Goal: Task Accomplishment & Management: Manage account settings

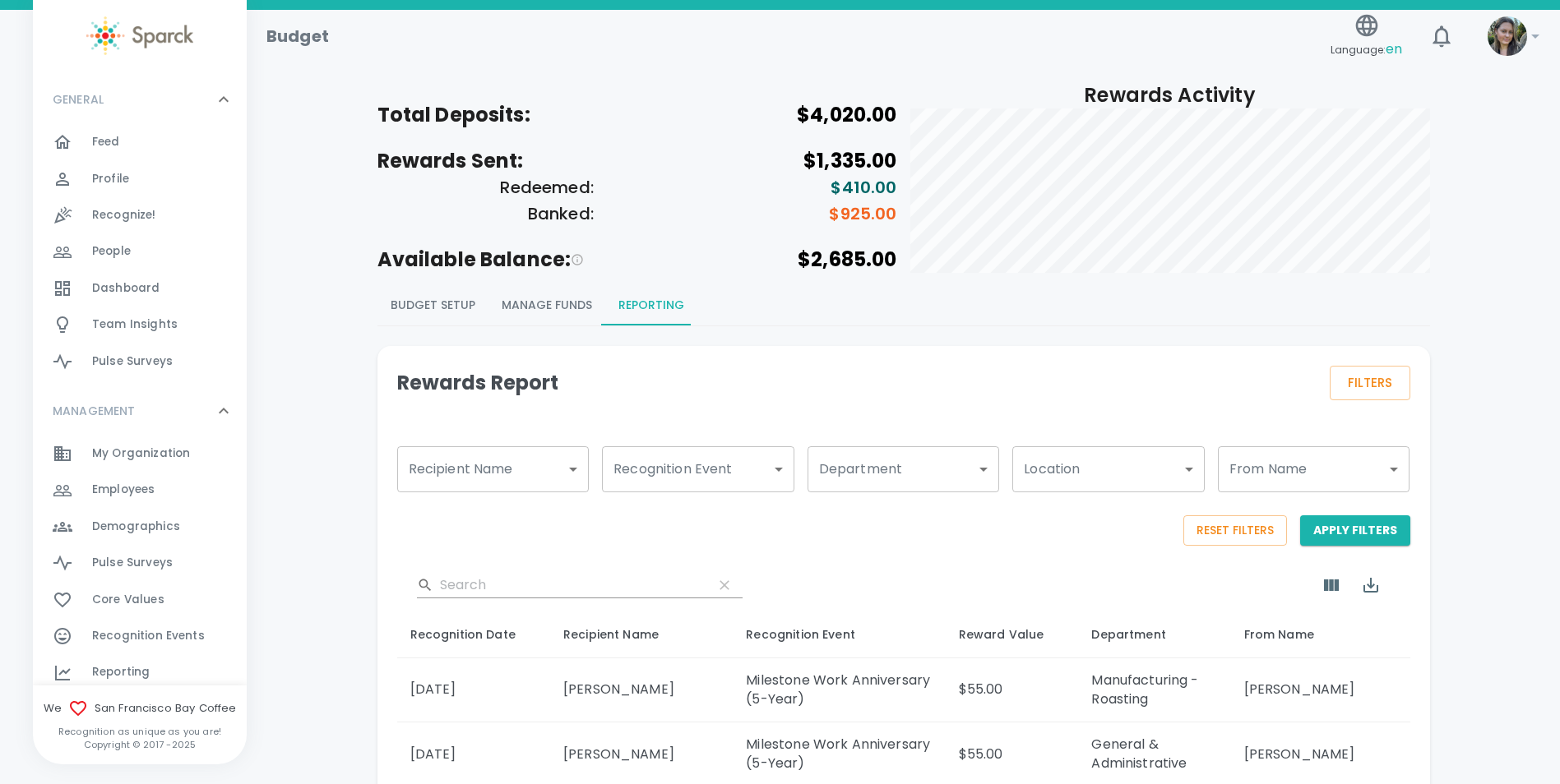
click at [125, 131] on div "Feed 0" at bounding box center [169, 142] width 155 height 23
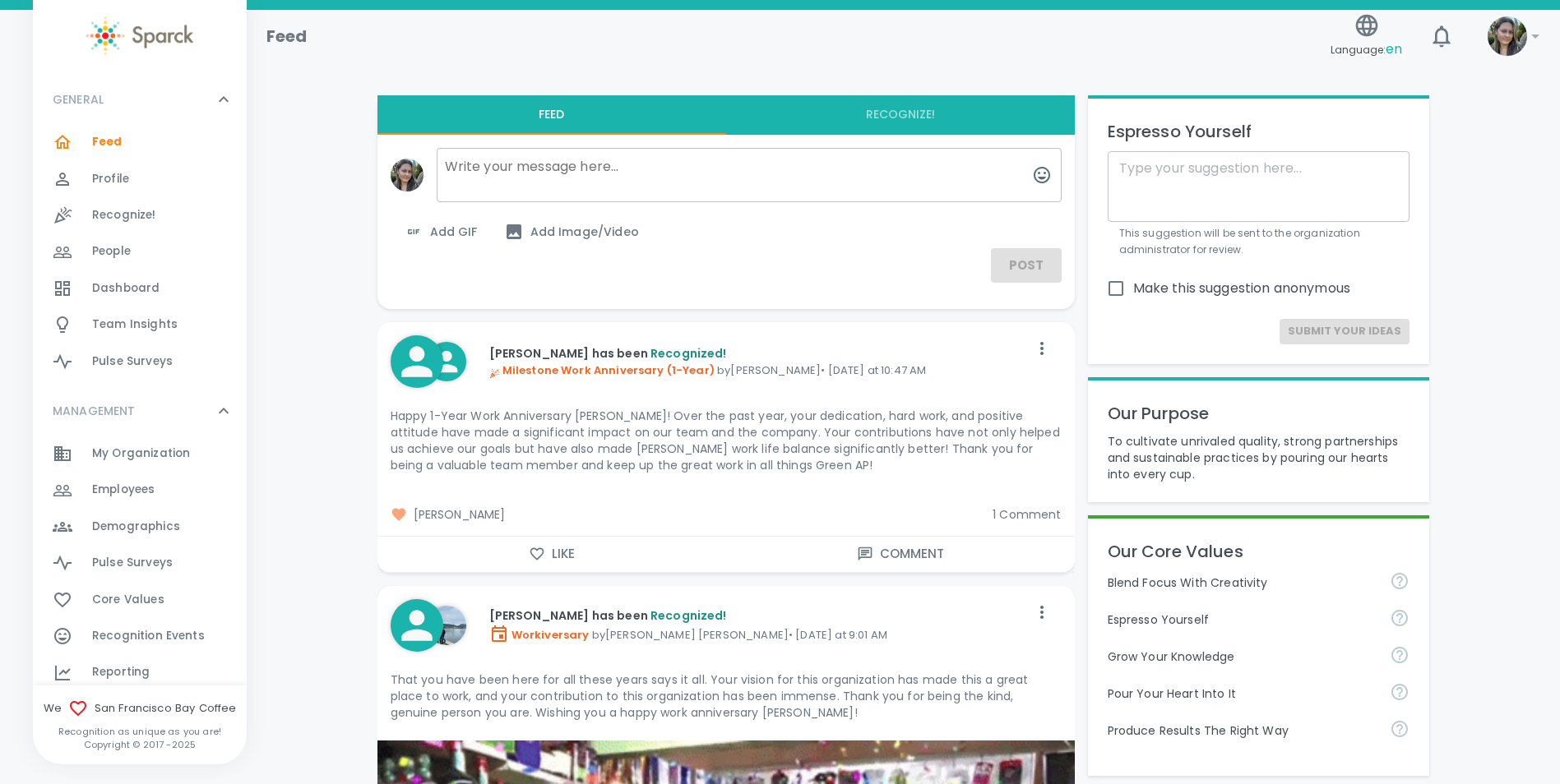
click at [1045, 515] on span "1 Comment" at bounding box center [1026, 514] width 68 height 16
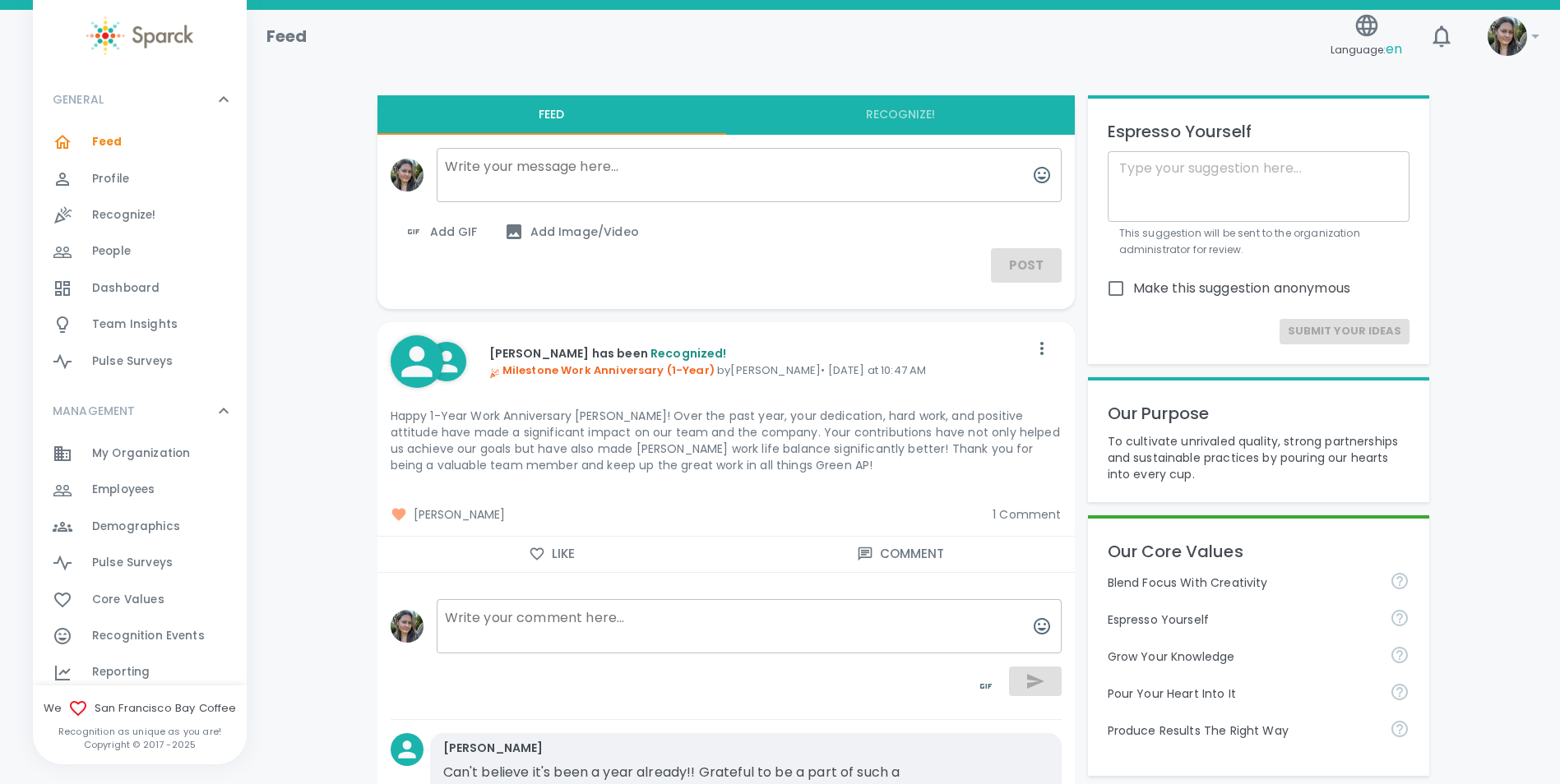
click at [587, 562] on button "Like" at bounding box center [552, 554] width 348 height 35
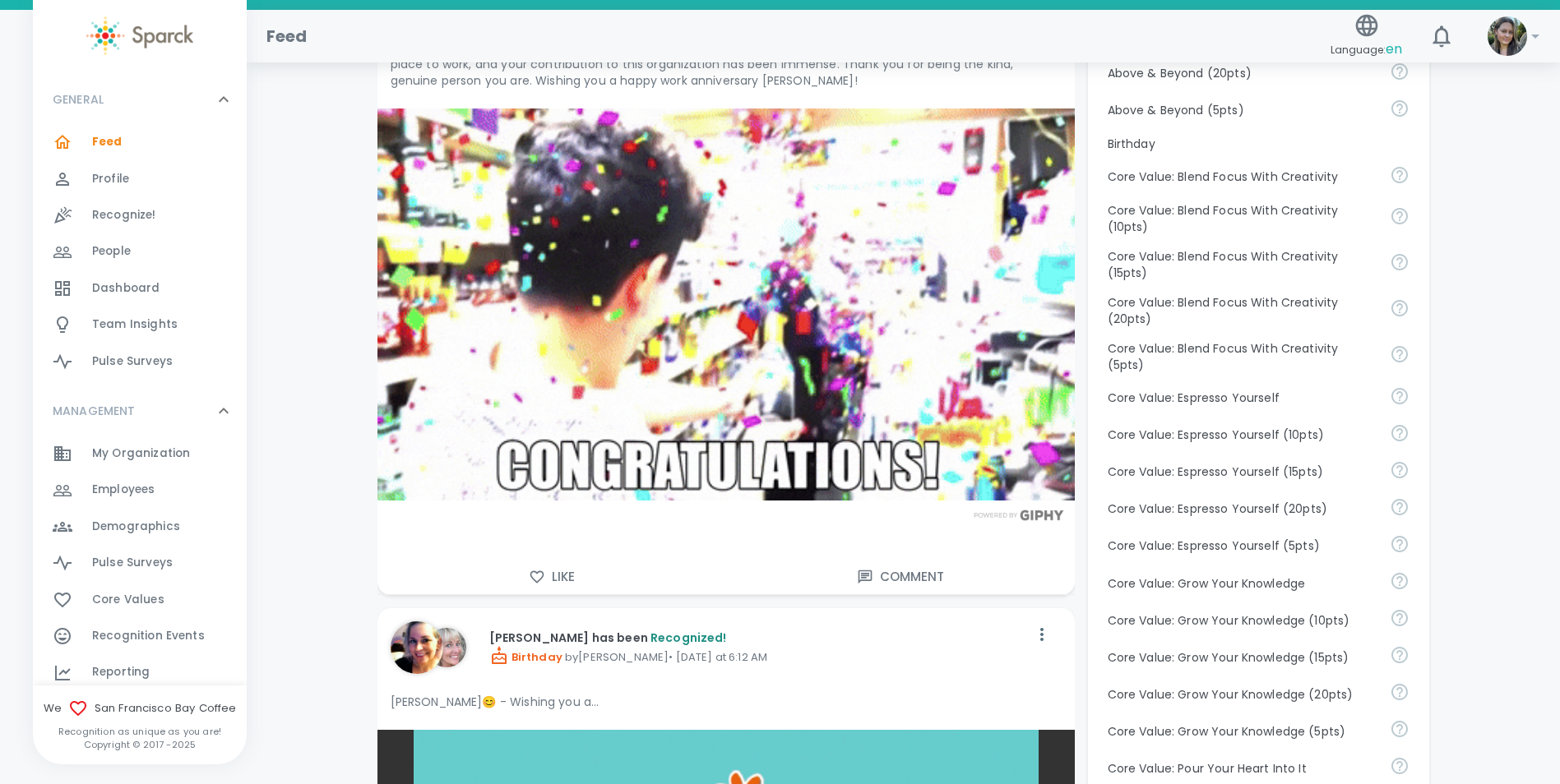
scroll to position [904, 0]
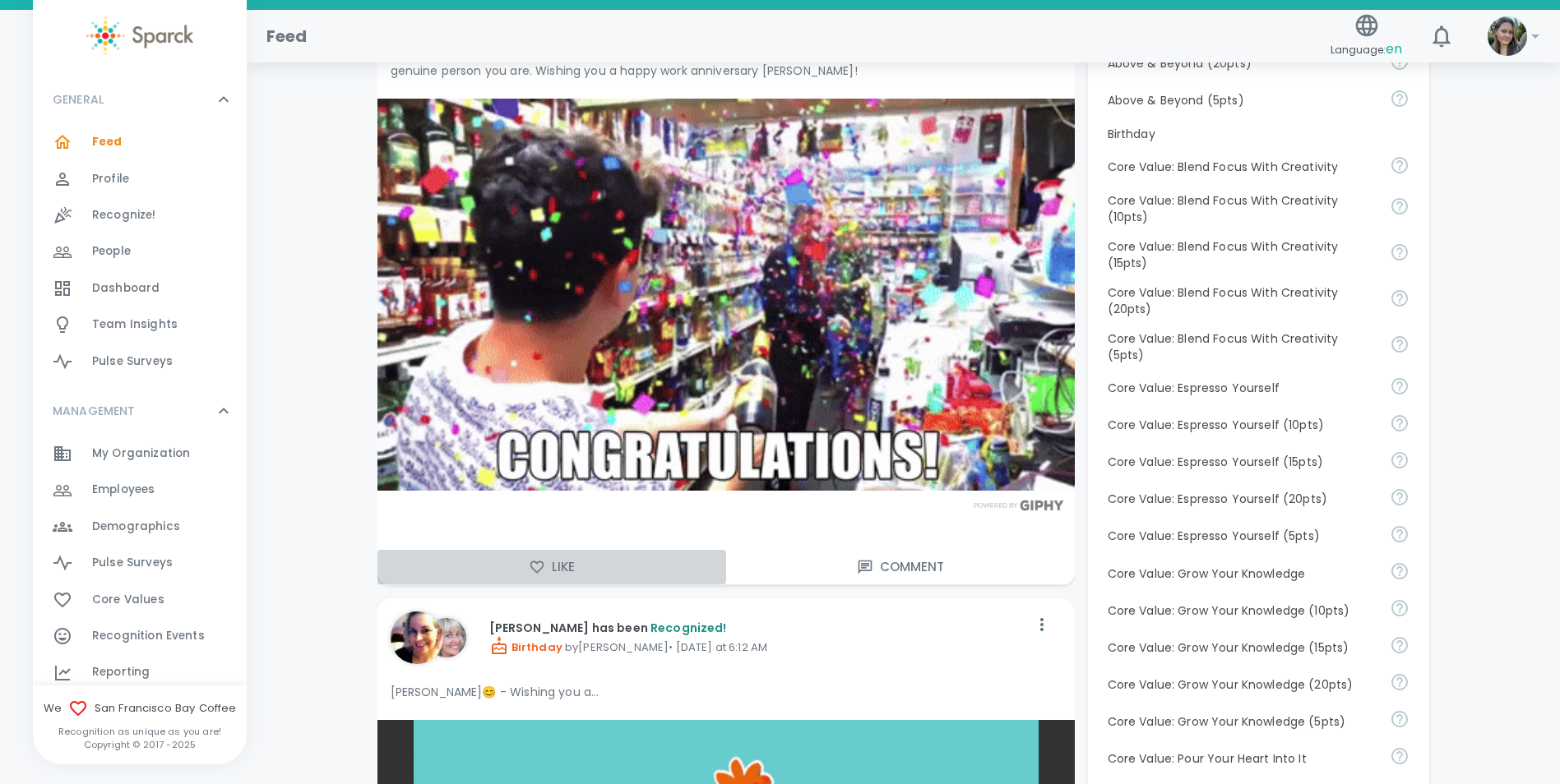
click at [557, 577] on button "Like" at bounding box center [552, 567] width 348 height 35
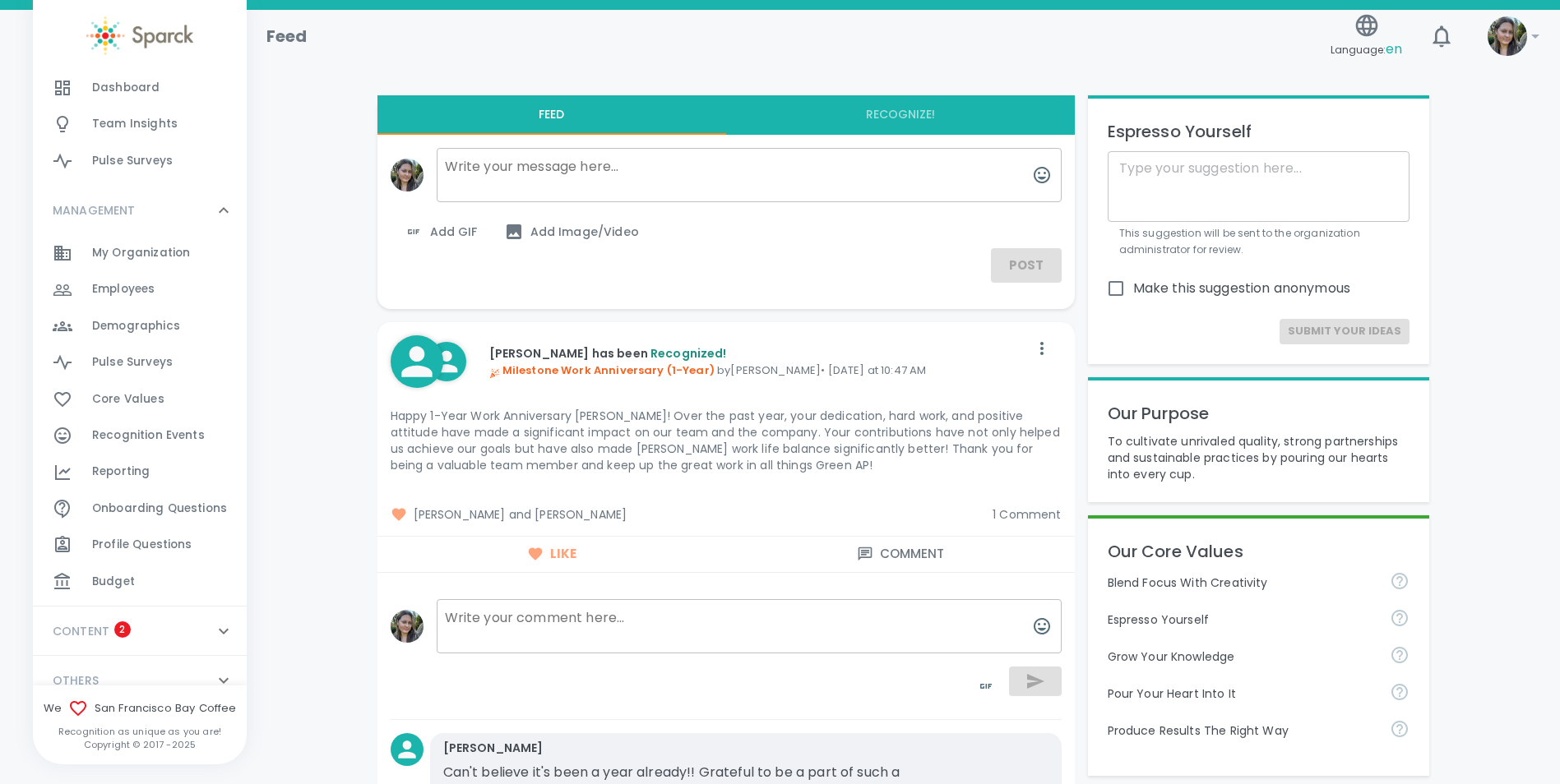
scroll to position [220, 0]
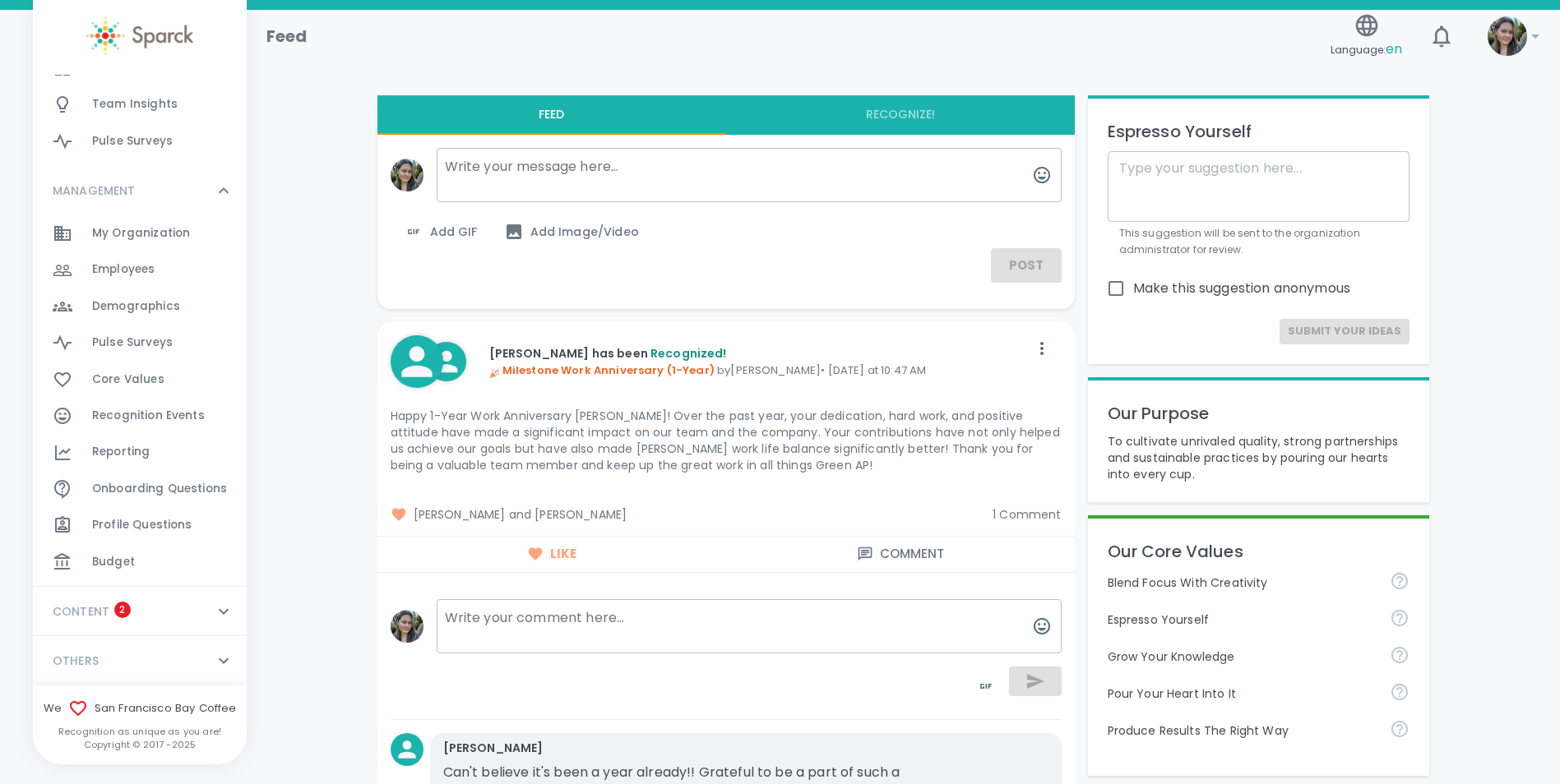
click at [125, 564] on span "Budget" at bounding box center [113, 562] width 42 height 16
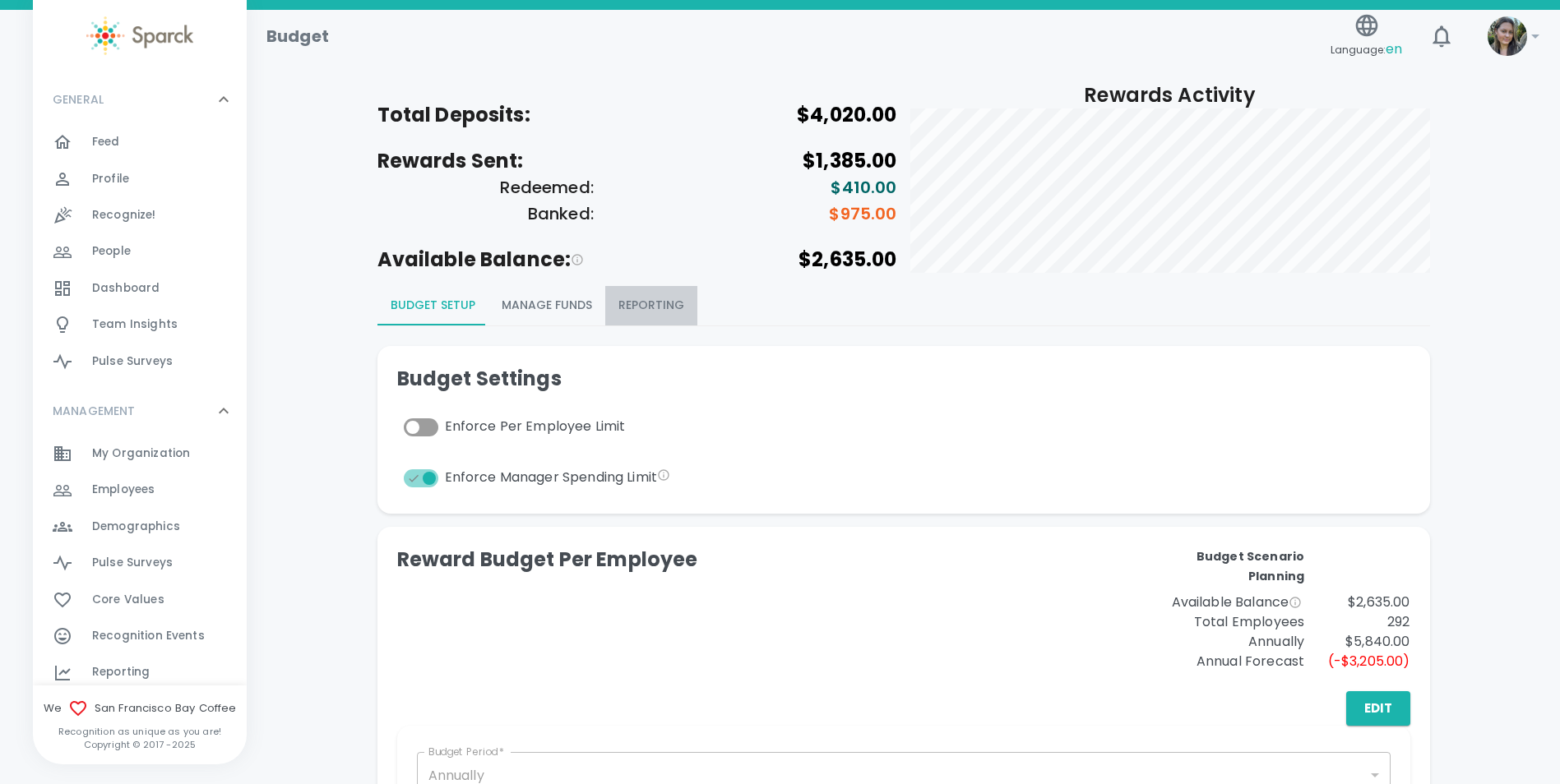
click at [659, 305] on button "Reporting" at bounding box center [651, 306] width 93 height 40
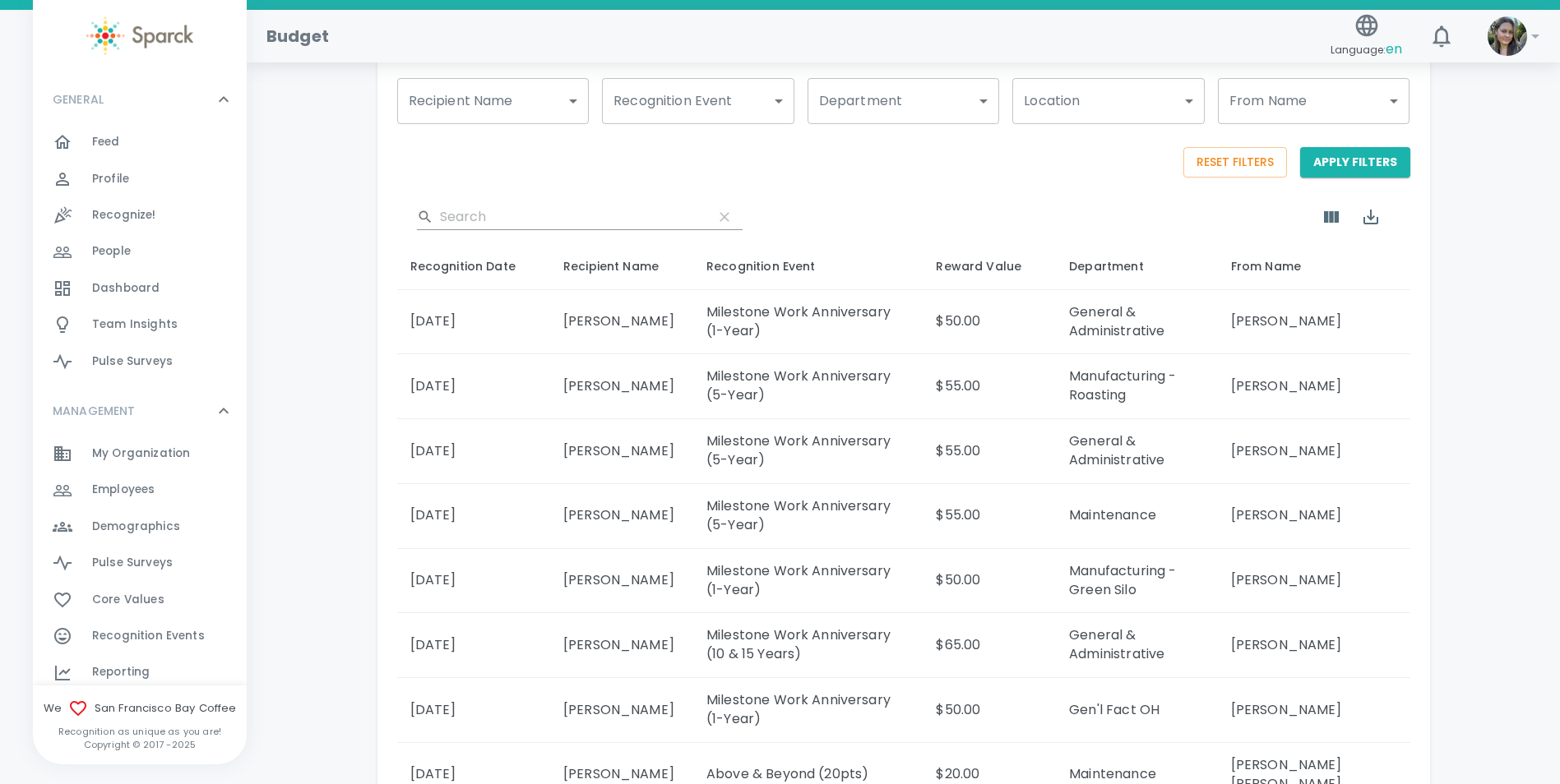
scroll to position [82, 0]
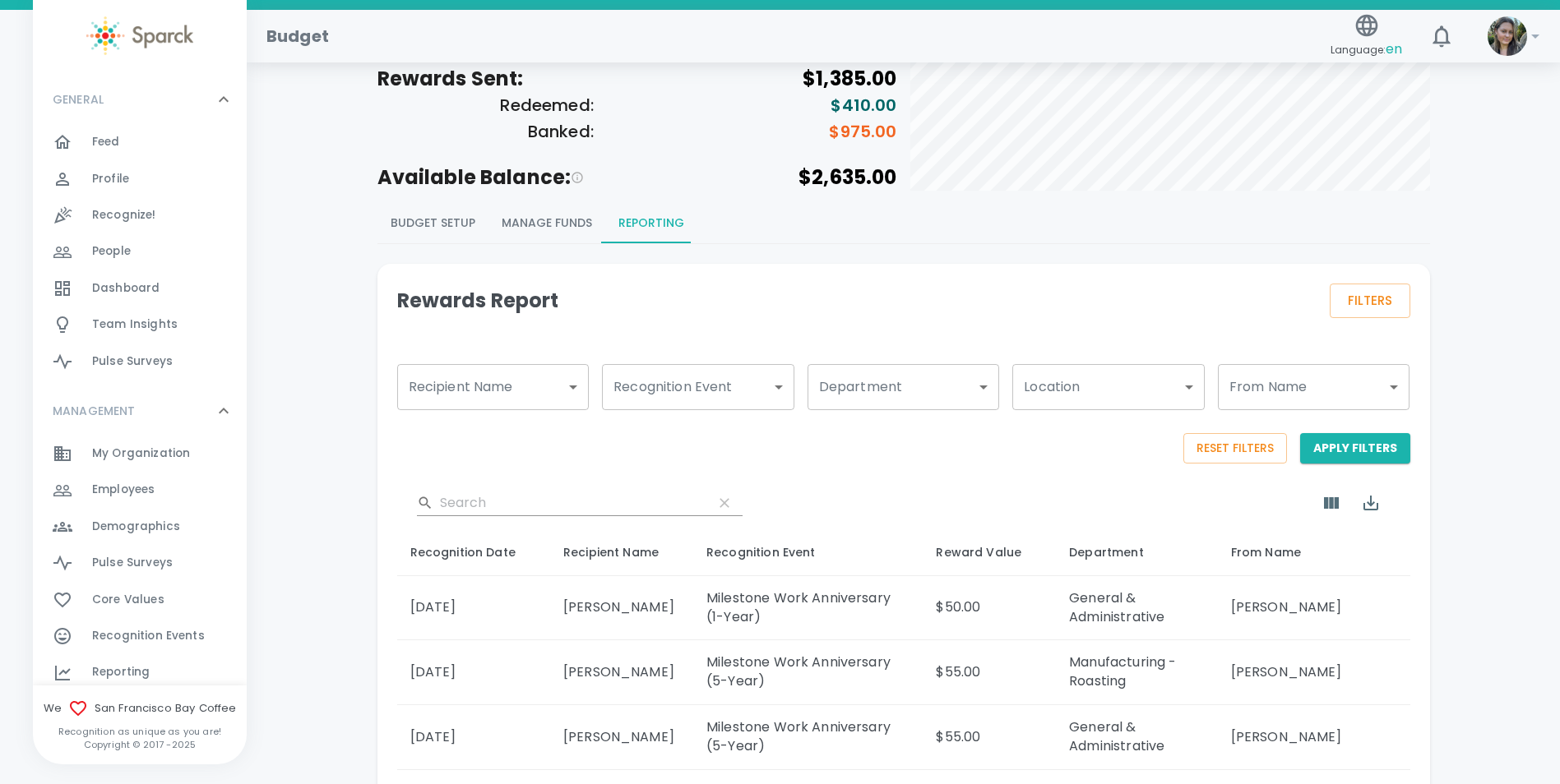
click at [445, 225] on button "Budget Setup" at bounding box center [433, 224] width 111 height 40
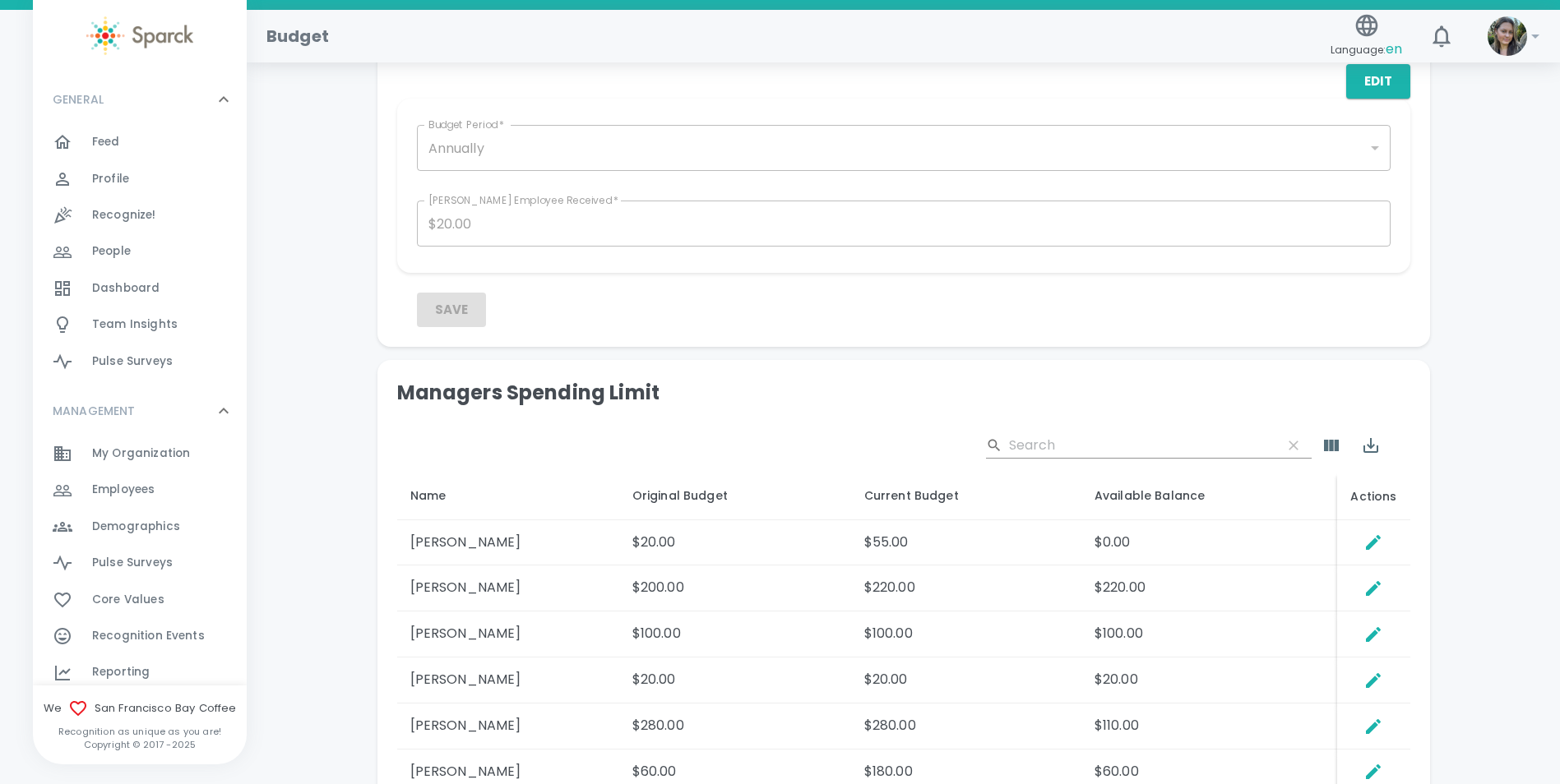
scroll to position [658, 0]
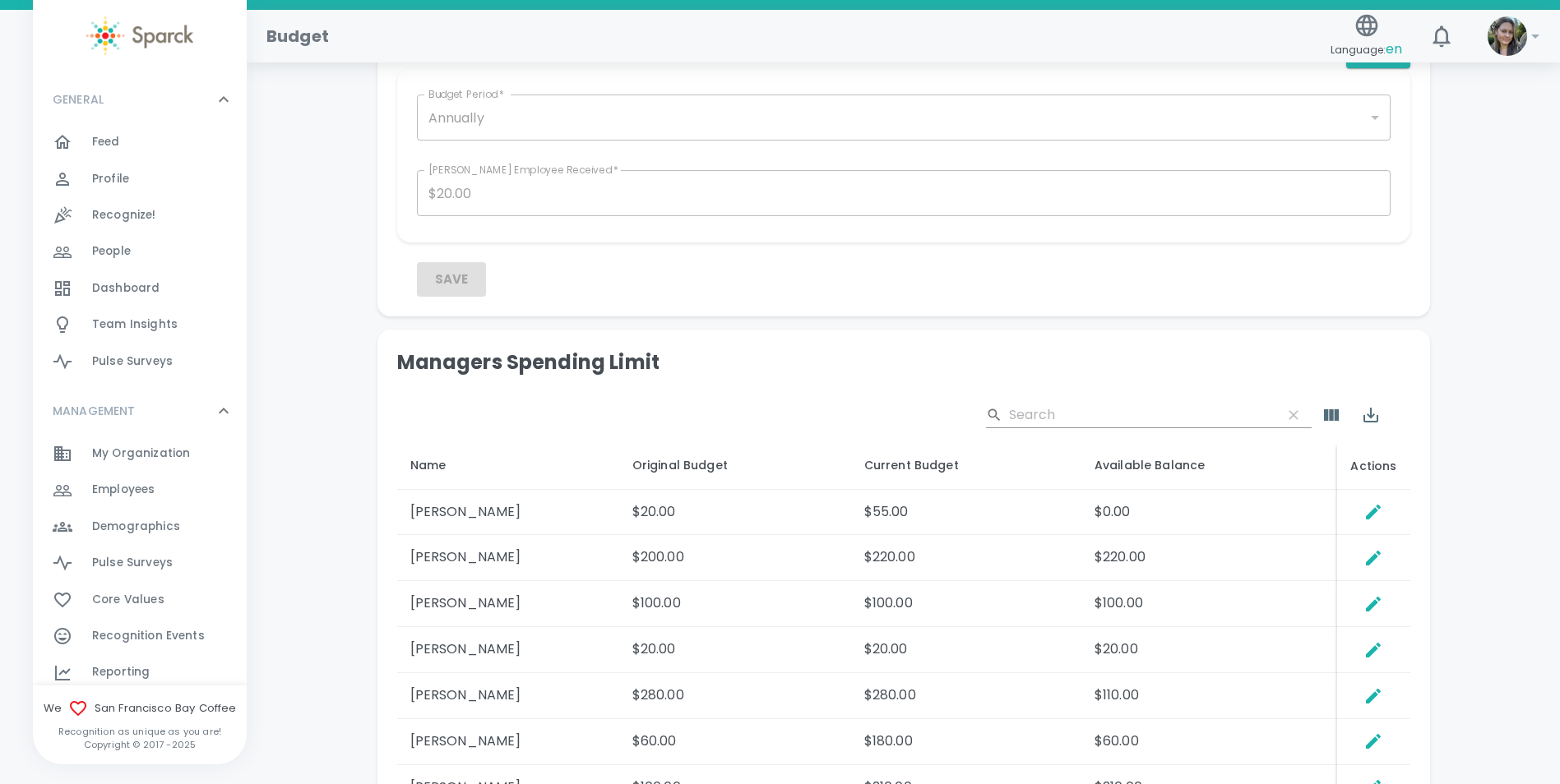
click at [1127, 394] on div "​" at bounding box center [904, 415] width 1013 height 53
click at [1124, 413] on input "Search" at bounding box center [1139, 415] width 260 height 26
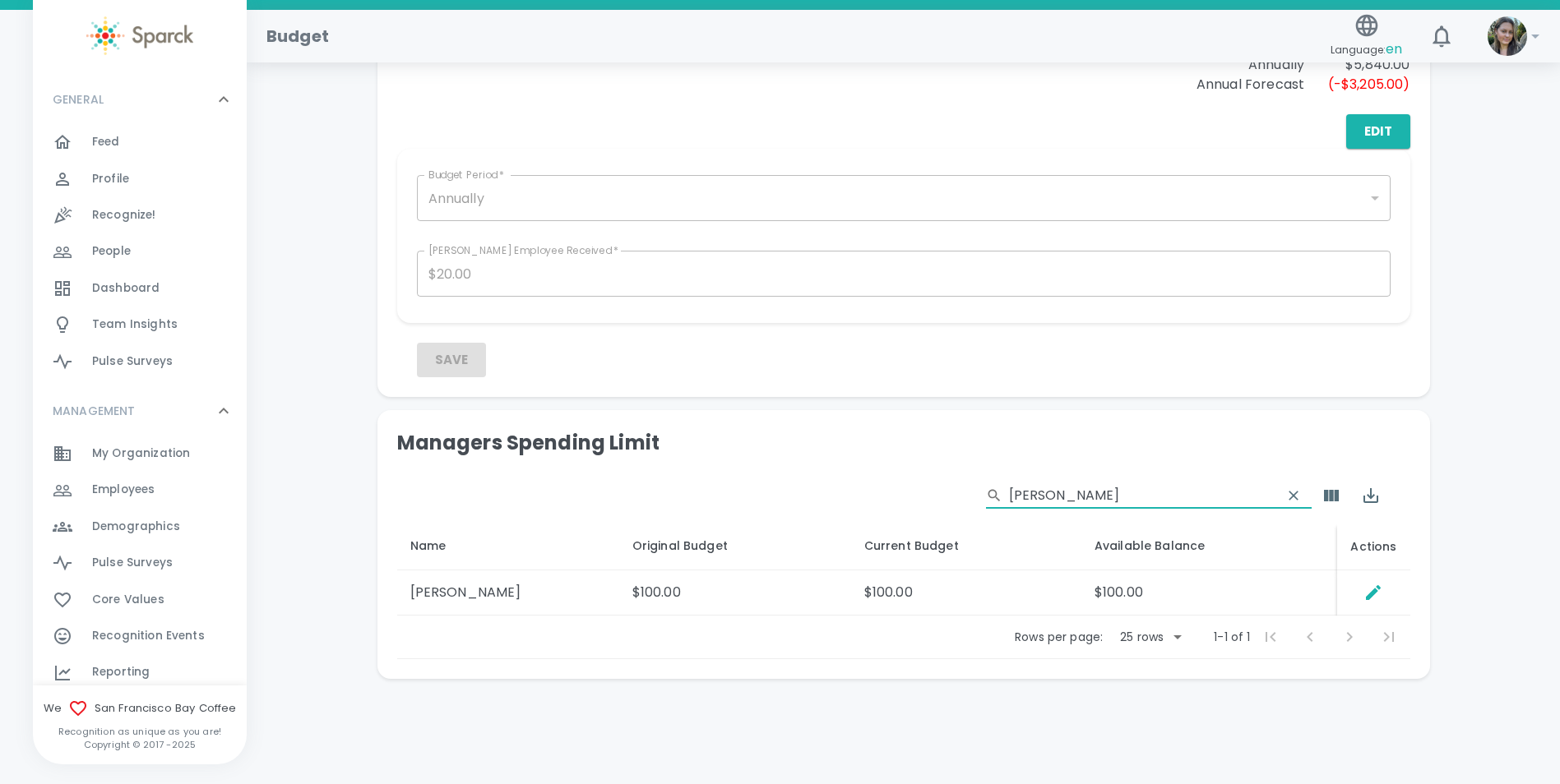
scroll to position [577, 0]
type input "[PERSON_NAME]"
click at [1371, 589] on icon "Edit Spending Limit" at bounding box center [1373, 592] width 20 height 20
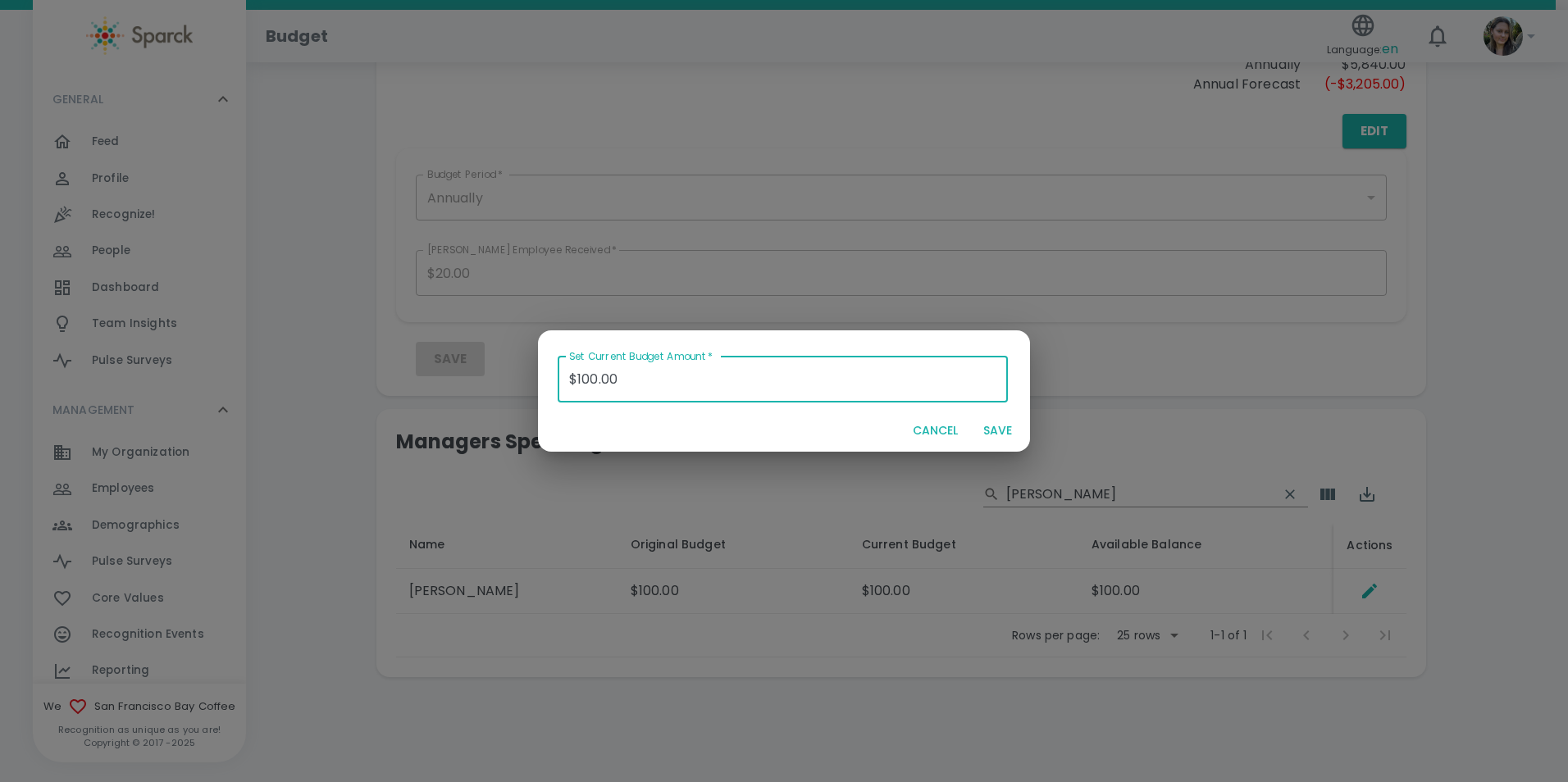
click at [594, 383] on input "$100.00" at bounding box center [783, 379] width 450 height 46
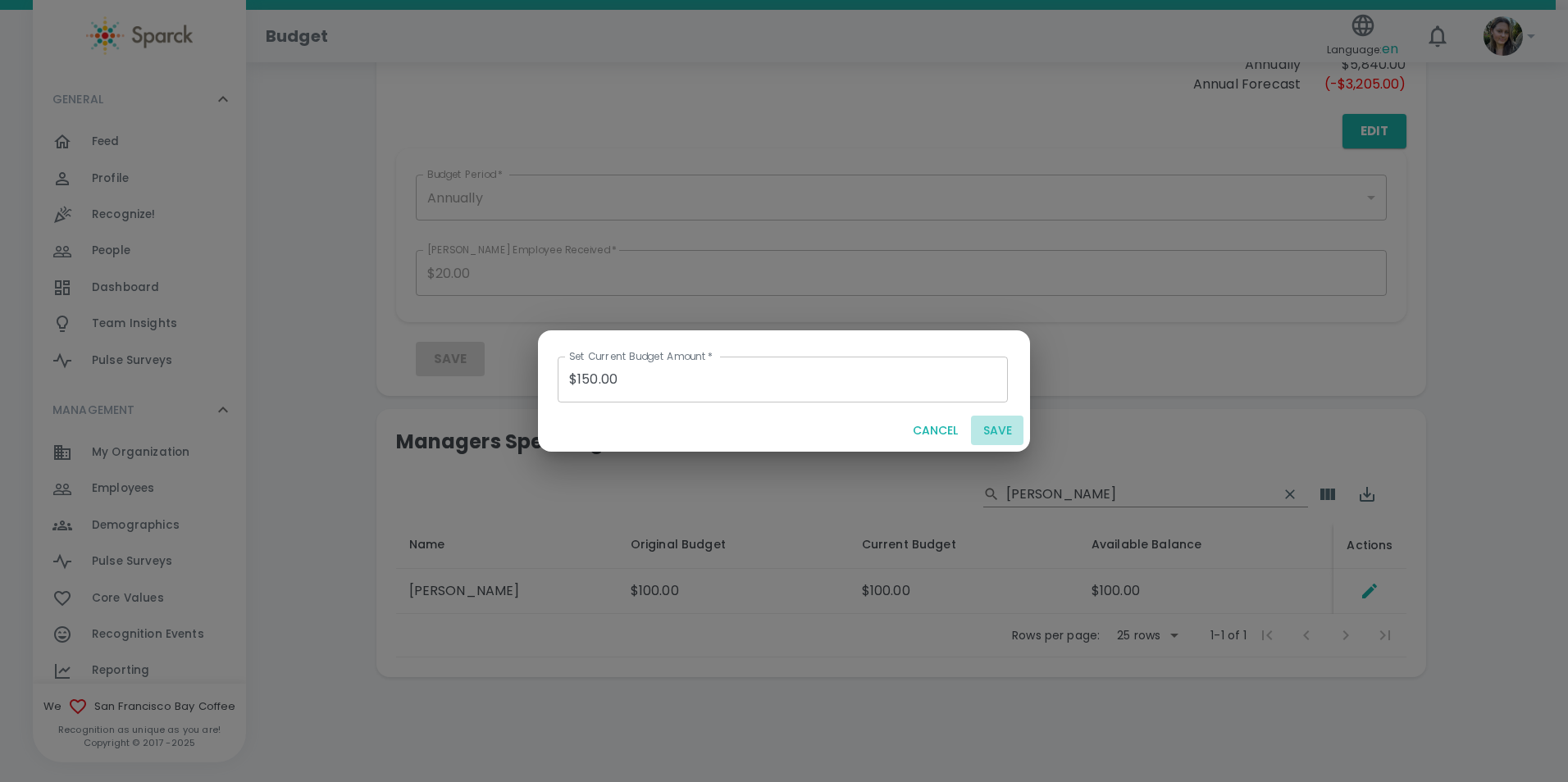
click at [998, 429] on button "SAVE" at bounding box center [997, 430] width 53 height 30
type input "$0.00"
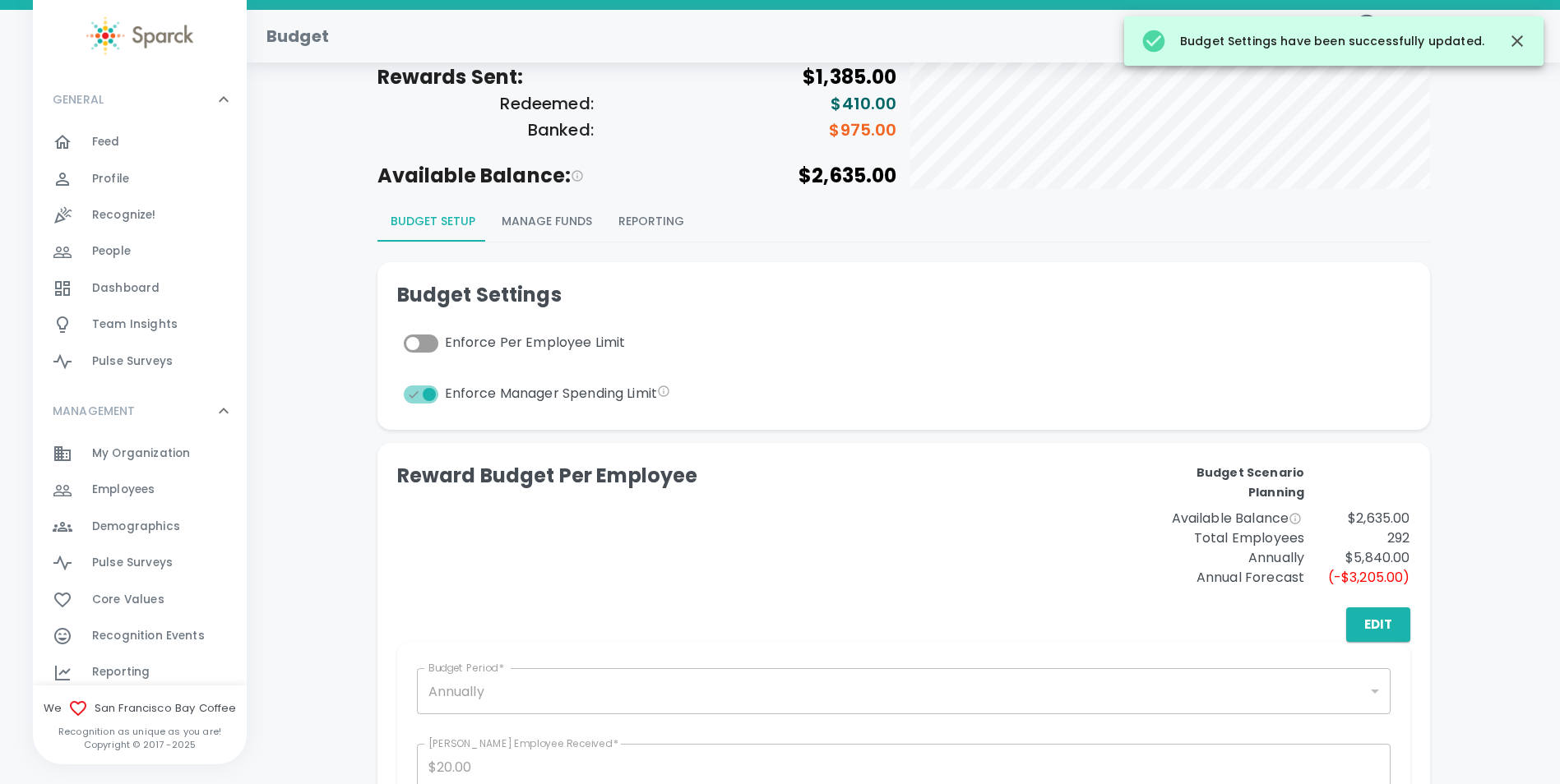
scroll to position [0, 0]
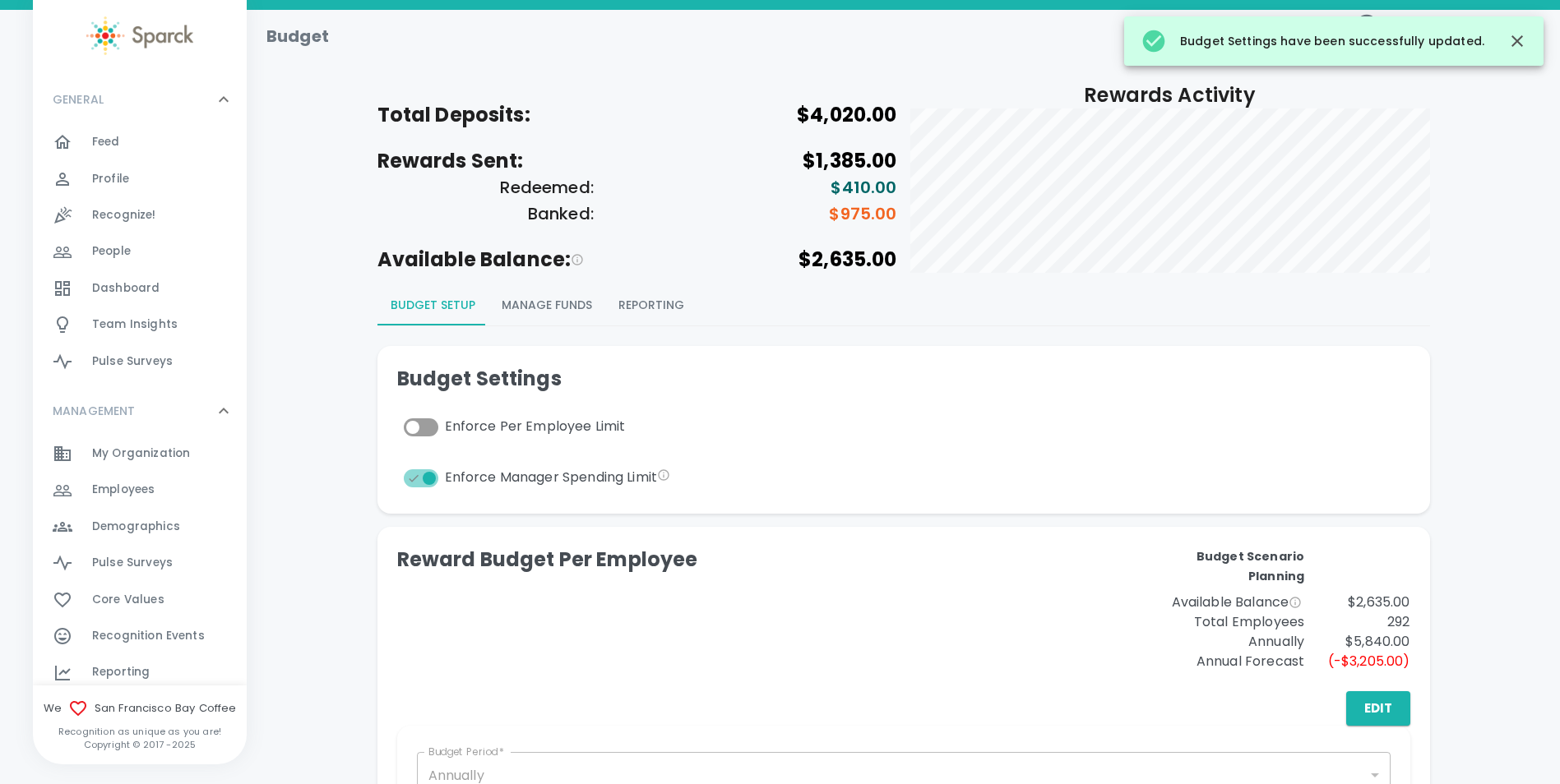
click at [111, 136] on span "Feed" at bounding box center [106, 142] width 28 height 16
